Goal: Transaction & Acquisition: Purchase product/service

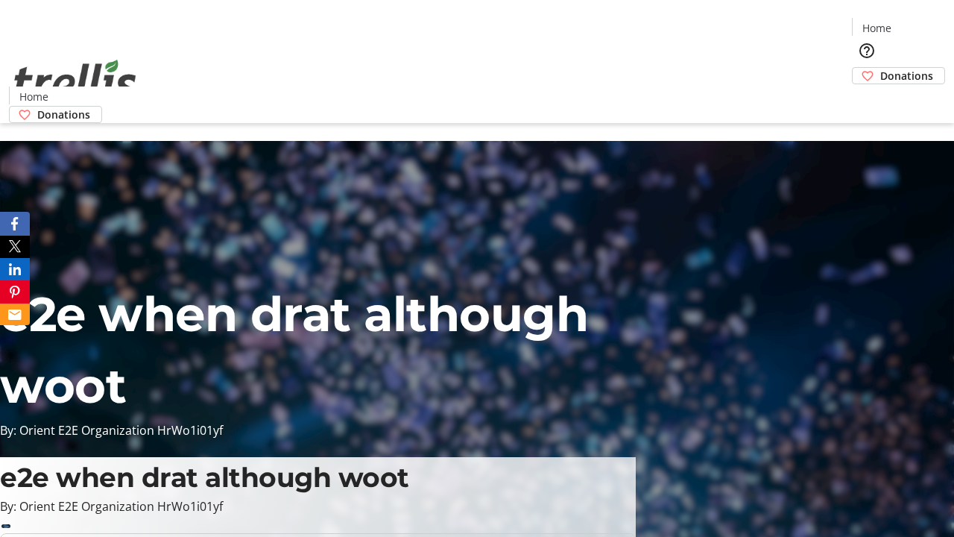
click at [881, 68] on span "Donations" at bounding box center [907, 76] width 53 height 16
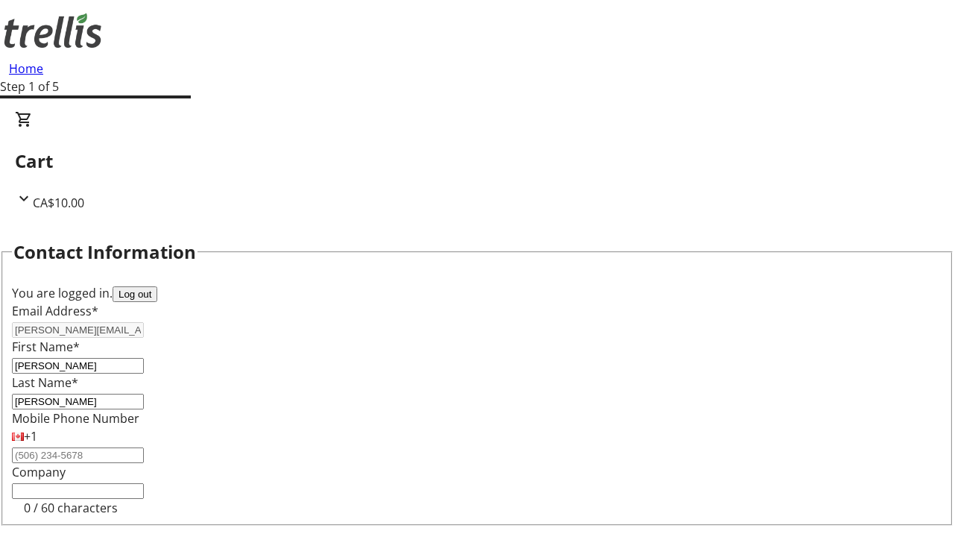
scroll to position [200, 0]
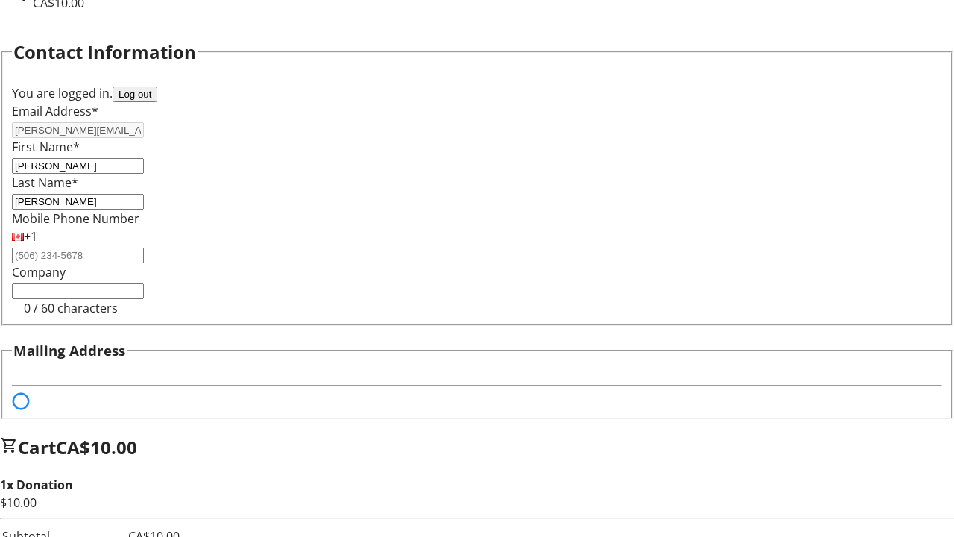
select select "BC"
select select "CA"
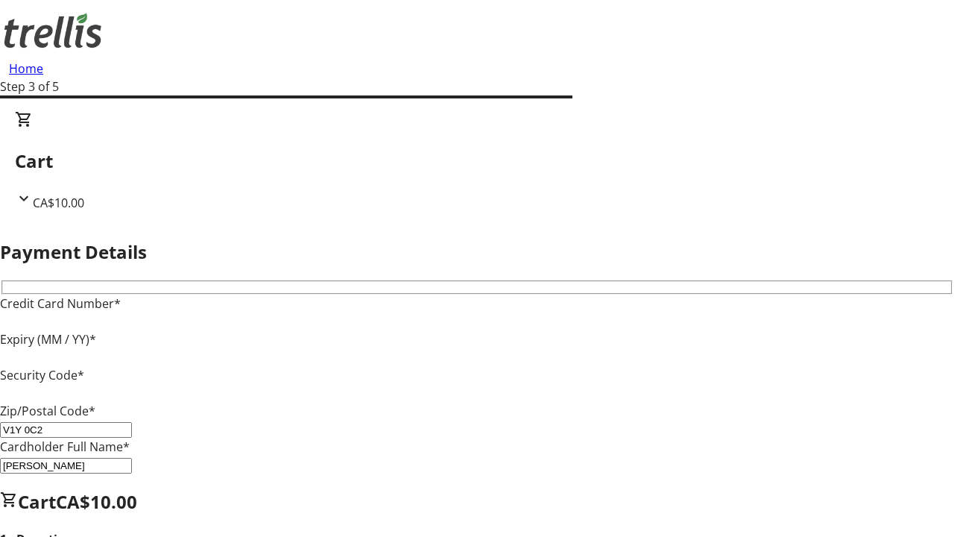
type input "V1Y 0C2"
